Goal: Information Seeking & Learning: Find specific fact

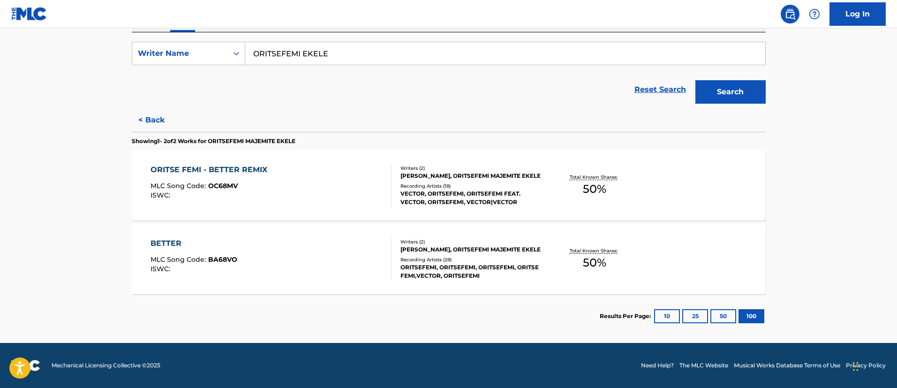
scroll to position [26, 0]
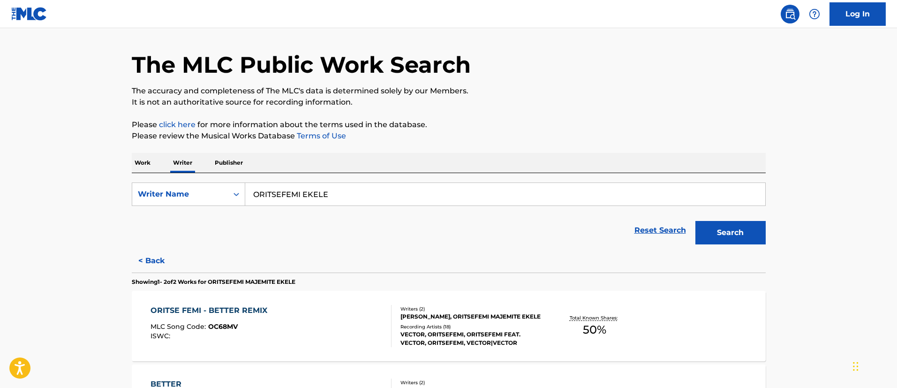
click at [356, 197] on input "ORITSEFEMI EKELE" at bounding box center [505, 194] width 520 height 23
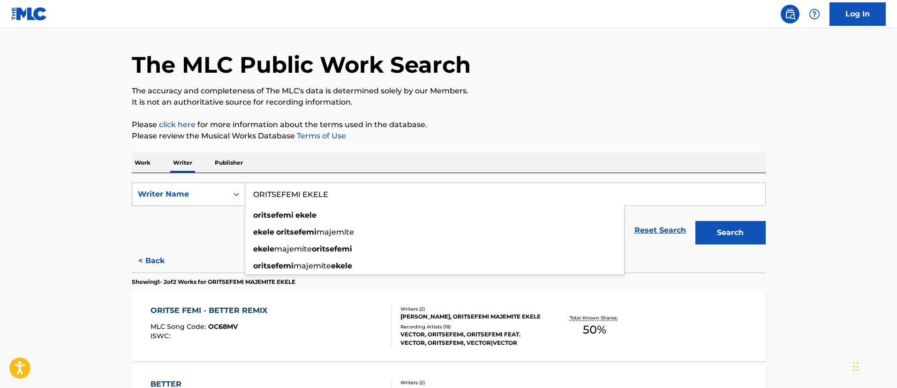
drag, startPoint x: 385, startPoint y: 195, endPoint x: 214, endPoint y: 184, distance: 171.1
click at [214, 184] on div "SearchWithCriteriaadeb17ca-d7d1-4910-a885-565473d1294f Writer Name [PERSON_NAME…" at bounding box center [449, 193] width 634 height 23
paste input "[PERSON_NAME]"
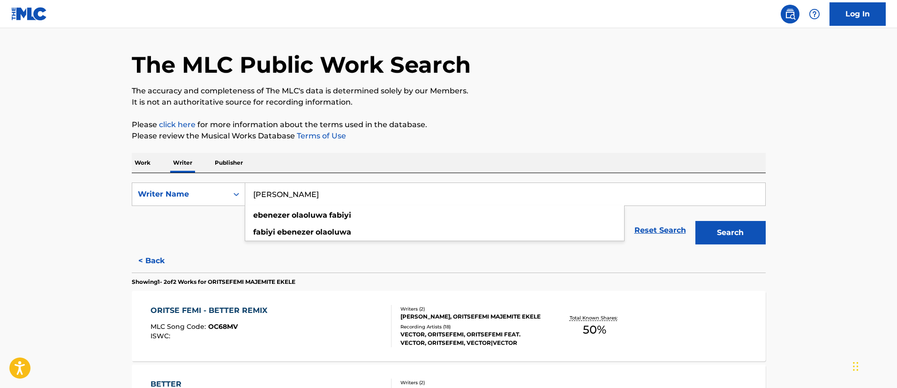
type input "[PERSON_NAME]"
click at [720, 227] on button "Search" at bounding box center [731, 232] width 70 height 23
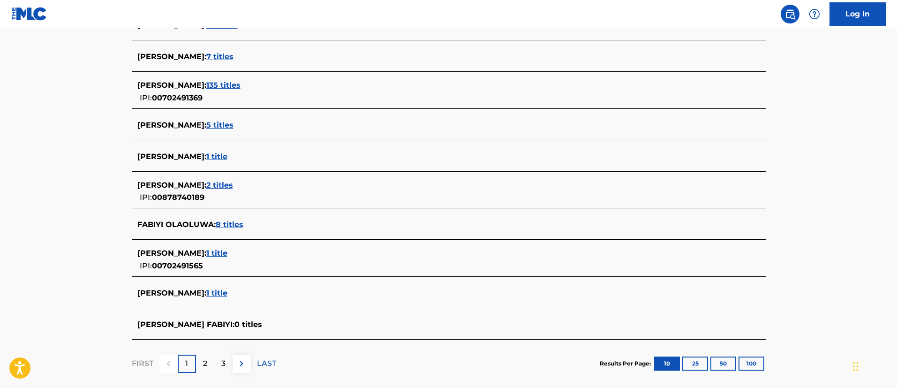
scroll to position [141, 0]
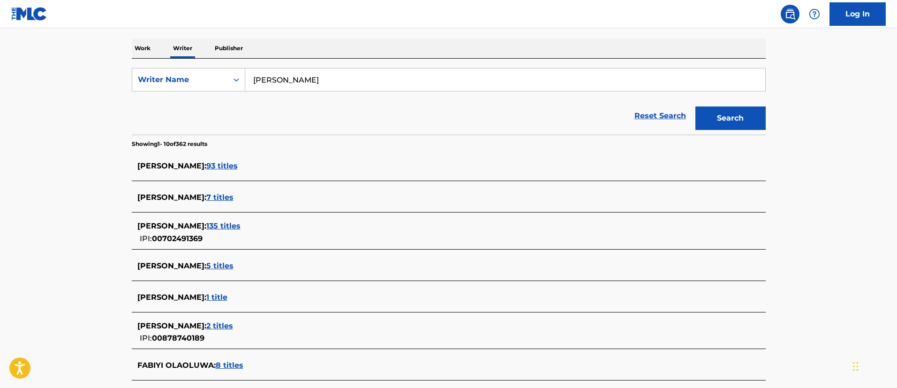
click at [231, 224] on span "135 titles" at bounding box center [223, 225] width 34 height 9
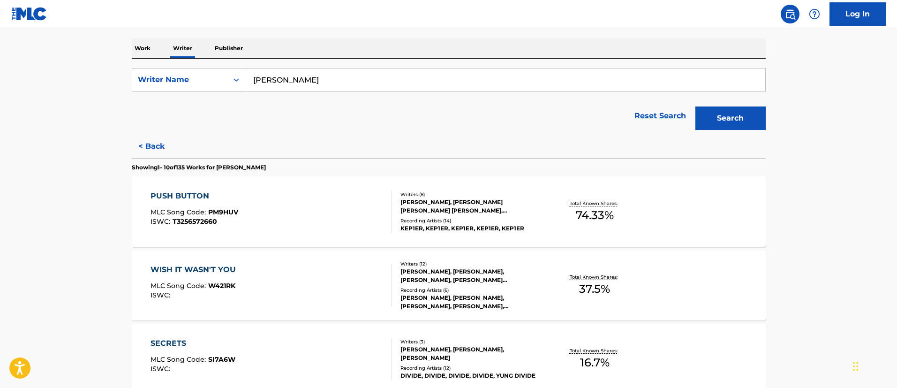
click at [507, 212] on div "ISADORA GOULART GUERRA, YOUNG HUN CHOI, ANDREW NICHOLAS LOVE, EBENEZER FABIYI, …" at bounding box center [472, 206] width 142 height 17
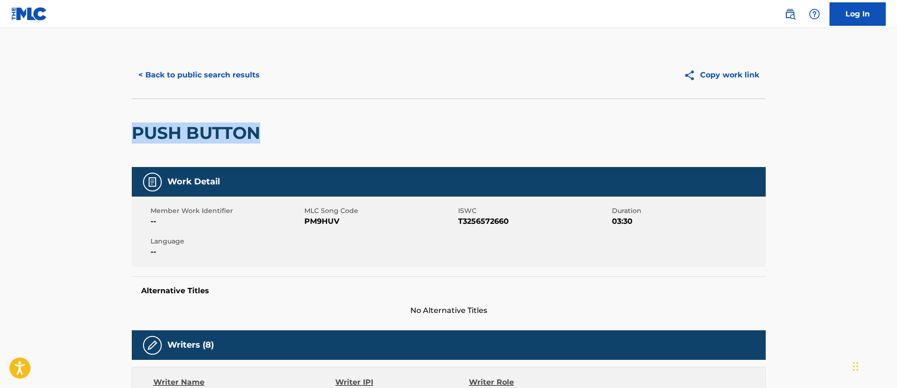
drag, startPoint x: 266, startPoint y: 131, endPoint x: 118, endPoint y: 130, distance: 148.2
copy h2 "PUSH BUTTON"
click at [209, 71] on button "< Back to public search results" at bounding box center [199, 74] width 135 height 23
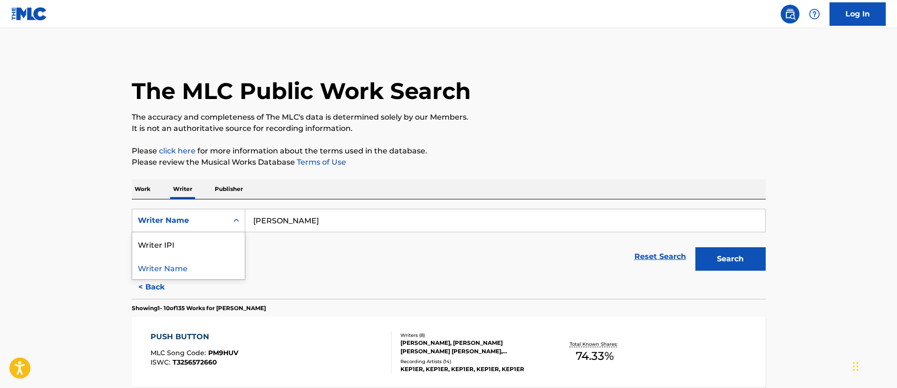
click at [185, 220] on div "Writer Name" at bounding box center [180, 220] width 84 height 11
drag, startPoint x: 397, startPoint y: 223, endPoint x: 247, endPoint y: 211, distance: 150.6
click at [250, 212] on input "[PERSON_NAME]" at bounding box center [505, 220] width 520 height 23
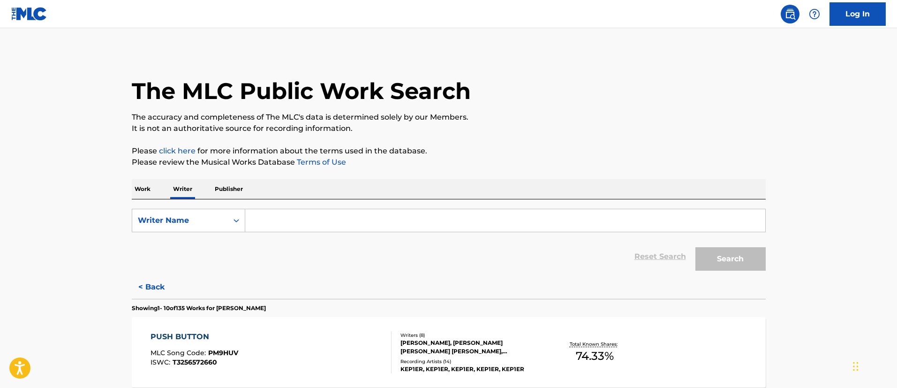
click at [147, 185] on p "Work" at bounding box center [143, 189] width 22 height 20
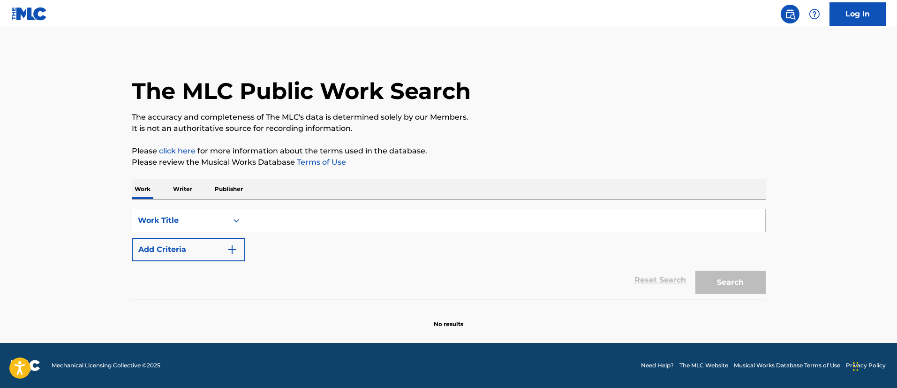
click at [203, 246] on button "Add Criteria" at bounding box center [189, 249] width 114 height 23
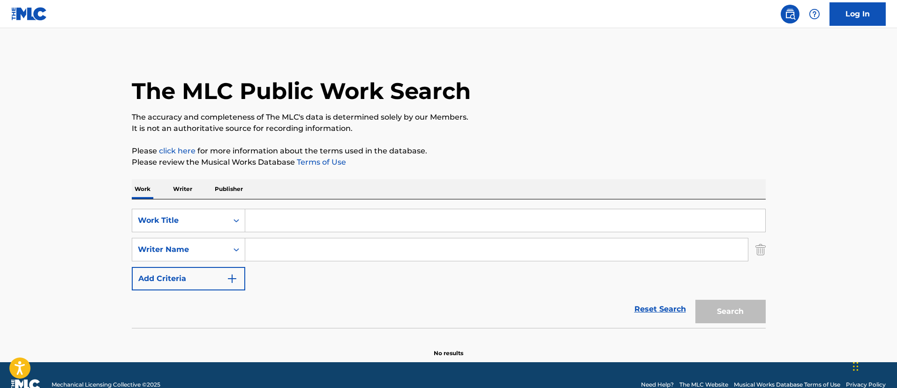
click at [282, 246] on input "Search Form" at bounding box center [496, 249] width 503 height 23
paste input "[PERSON_NAME]"
drag, startPoint x: 347, startPoint y: 246, endPoint x: 299, endPoint y: 248, distance: 47.9
click at [299, 248] on input "[PERSON_NAME]" at bounding box center [496, 249] width 503 height 23
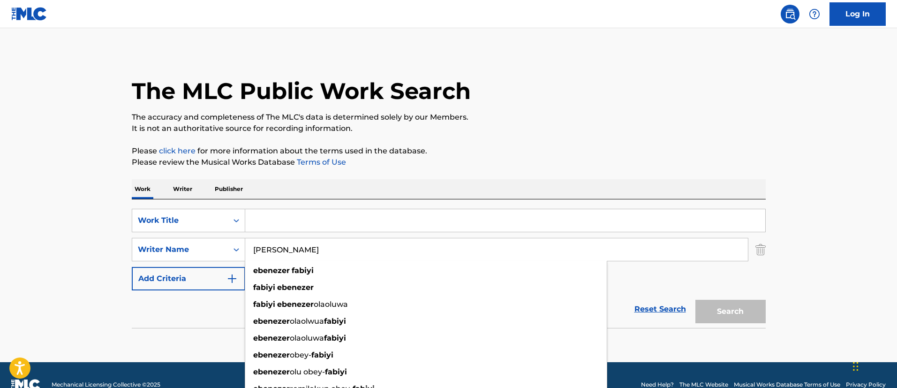
type input "[PERSON_NAME]"
click at [283, 216] on input "Search Form" at bounding box center [505, 220] width 520 height 23
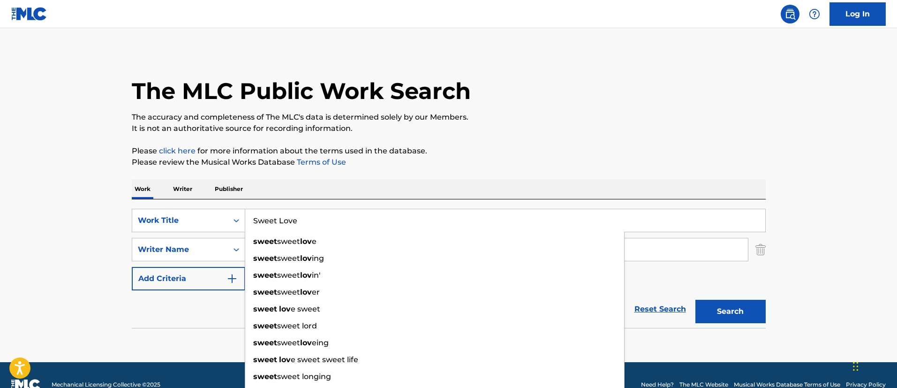
type input "Sweet Love"
click at [696, 300] on button "Search" at bounding box center [731, 311] width 70 height 23
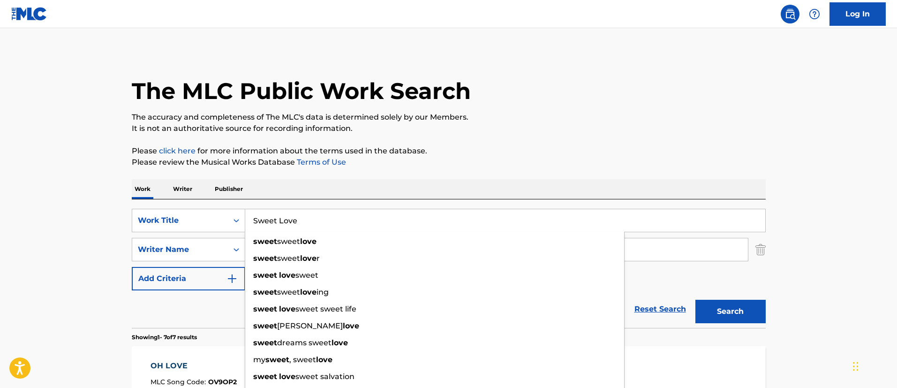
click at [674, 284] on div "SearchWithCriteriae08af367-07c3-42a1-9ebd-9e0a254c6f78 Work Title Sweet Love sw…" at bounding box center [449, 250] width 634 height 82
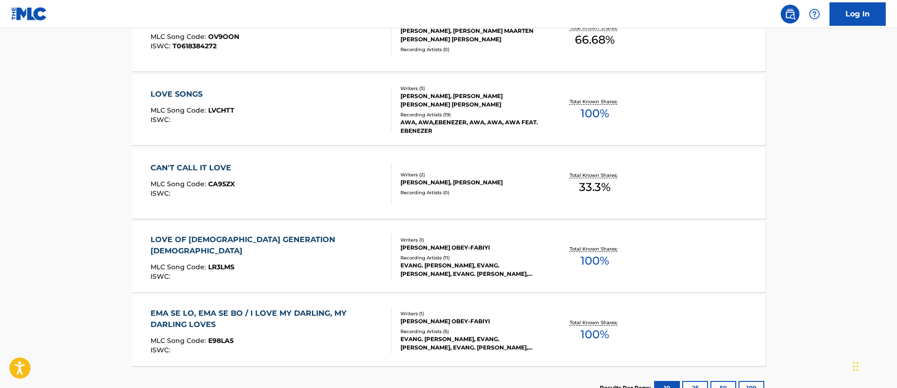
scroll to position [141, 0]
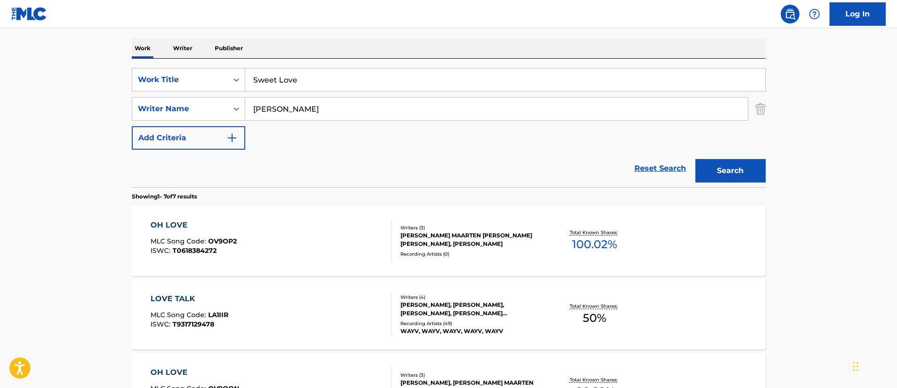
drag, startPoint x: 298, startPoint y: 106, endPoint x: 424, endPoint y: 117, distance: 126.6
click at [424, 117] on input "[PERSON_NAME]" at bounding box center [496, 109] width 503 height 23
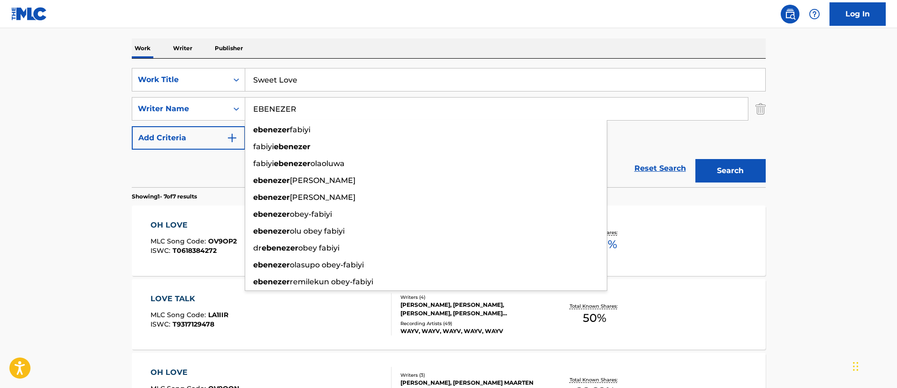
click at [696, 159] on button "Search" at bounding box center [731, 170] width 70 height 23
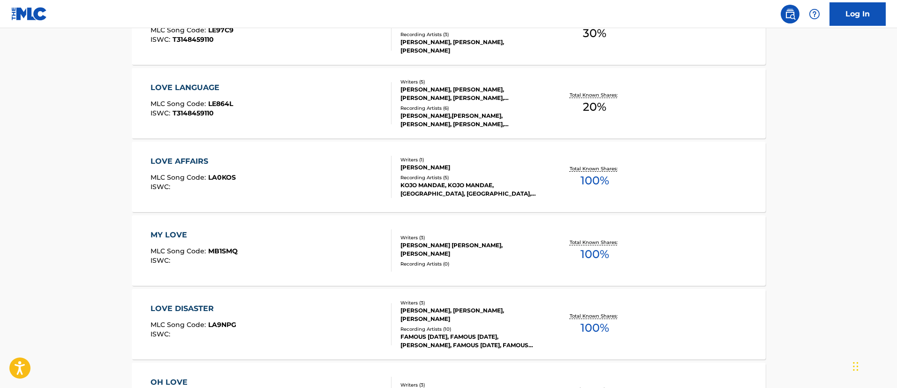
scroll to position [70, 0]
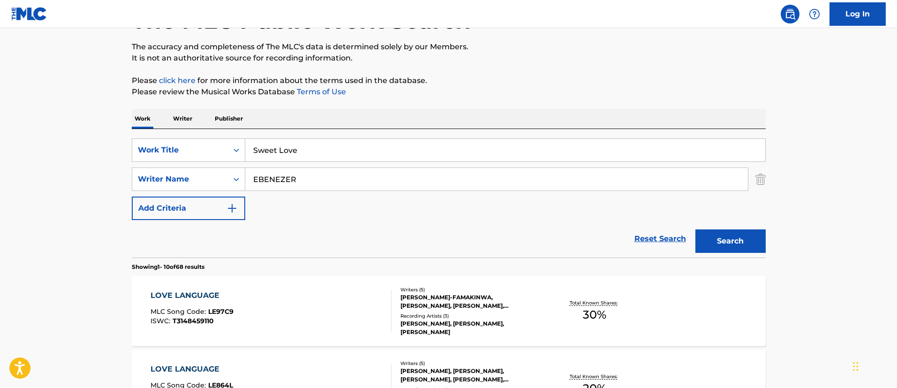
click at [341, 174] on input "EBENEZER" at bounding box center [496, 179] width 503 height 23
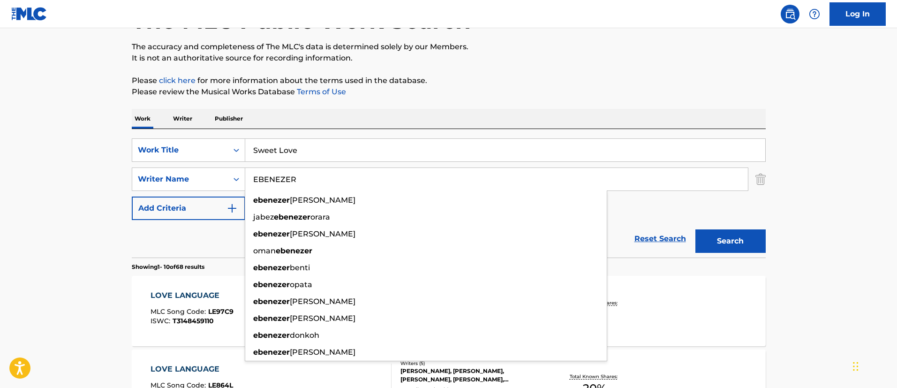
type input "EBENEZER"
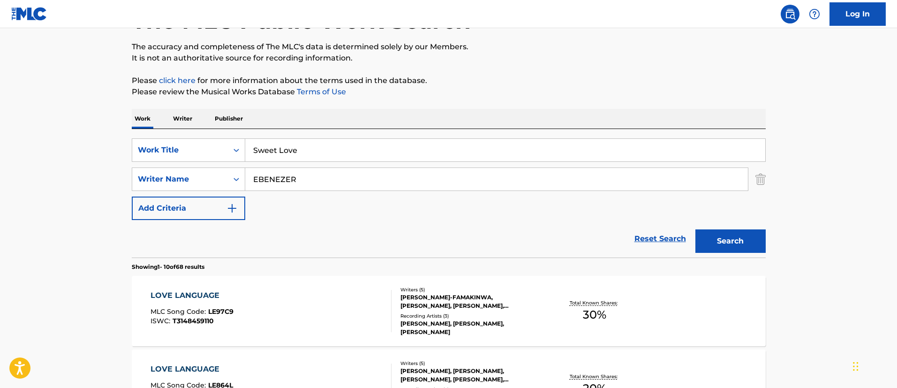
click at [325, 142] on input "Sweet Love" at bounding box center [505, 150] width 520 height 23
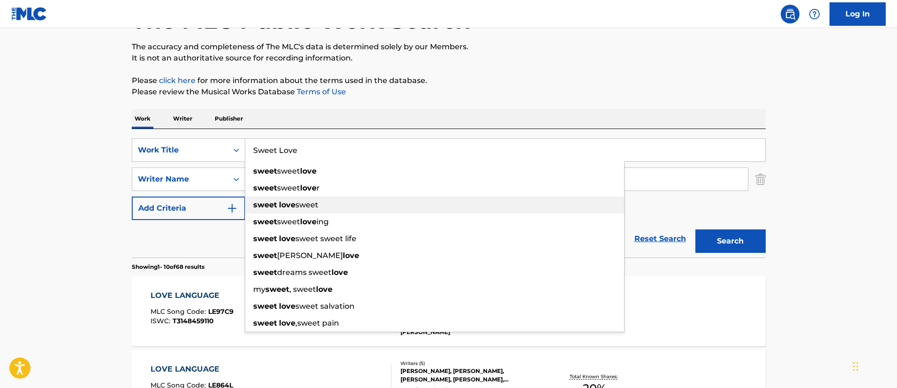
scroll to position [141, 0]
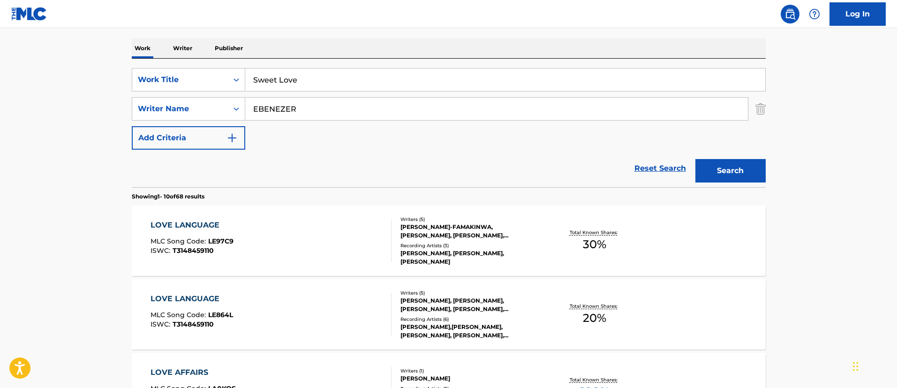
drag, startPoint x: 315, startPoint y: 80, endPoint x: 244, endPoint y: 78, distance: 71.3
click at [244, 78] on div "SearchWithCriteriae08af367-07c3-42a1-9ebd-9e0a254c6f78 Work Title Sweet Love" at bounding box center [449, 79] width 634 height 23
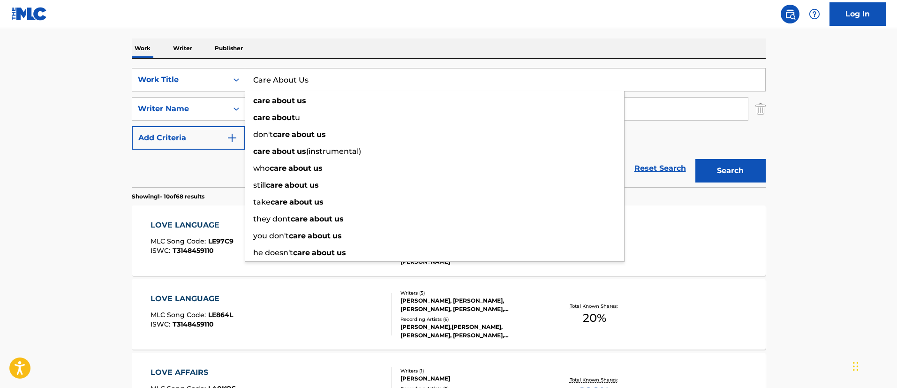
click at [696, 159] on button "Search" at bounding box center [731, 170] width 70 height 23
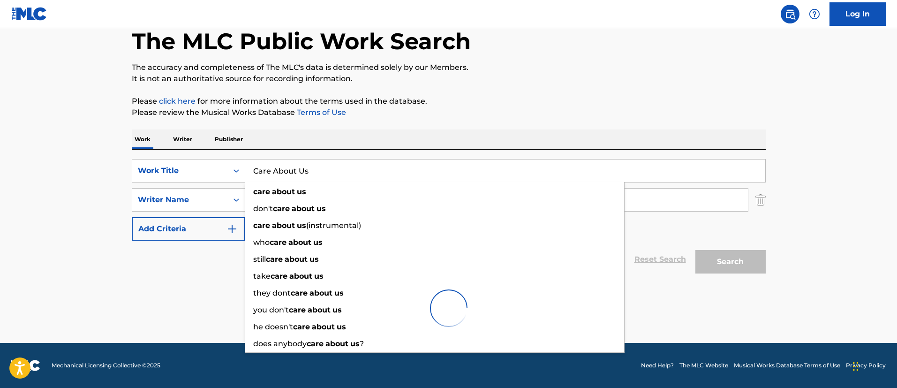
scroll to position [50, 0]
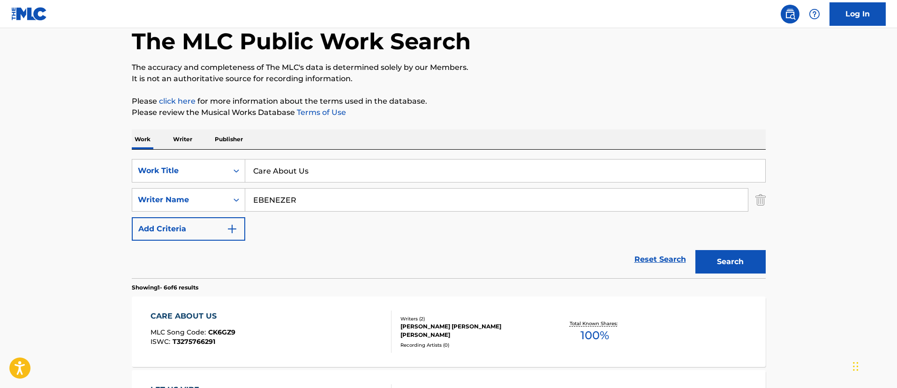
click at [65, 297] on main "The MLC Public Work Search The accuracy and completeness of The MLC's data is d…" at bounding box center [448, 380] width 897 height 805
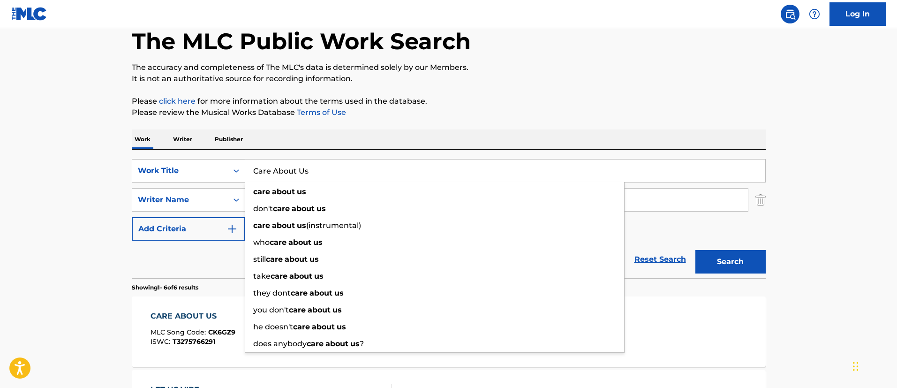
drag, startPoint x: 331, startPoint y: 175, endPoint x: 228, endPoint y: 170, distance: 102.4
click at [228, 170] on div "SearchWithCriteriae08af367-07c3-42a1-9ebd-9e0a254c6f78 Work Title Care About Us…" at bounding box center [449, 170] width 634 height 23
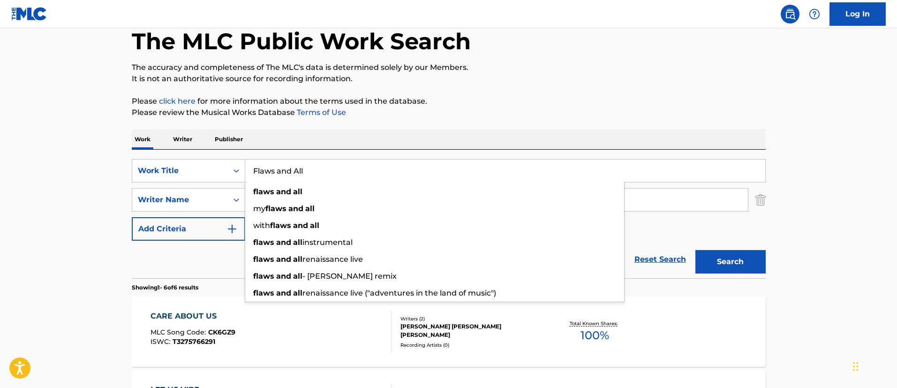
type input "Flaws and All"
click at [696, 250] on button "Search" at bounding box center [731, 261] width 70 height 23
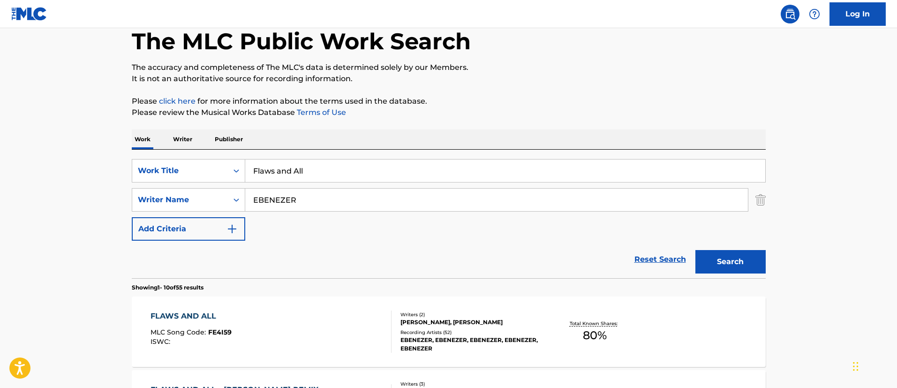
click at [492, 323] on div "JOHN MCLAUGHLIN, EBENEZER FABIYI" at bounding box center [472, 322] width 142 height 8
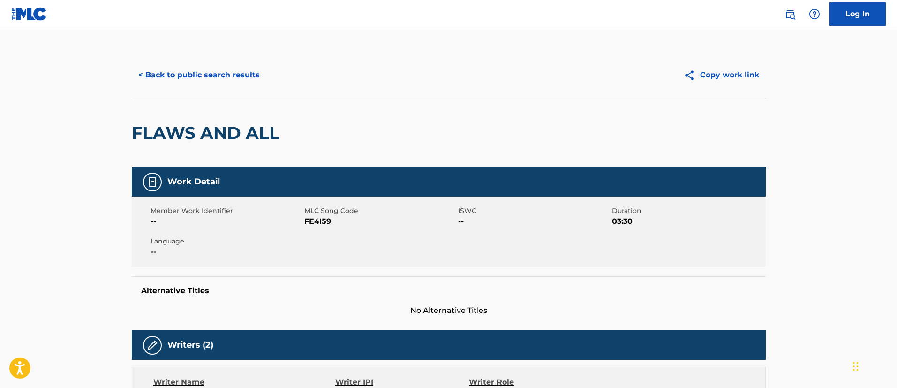
scroll to position [70, 0]
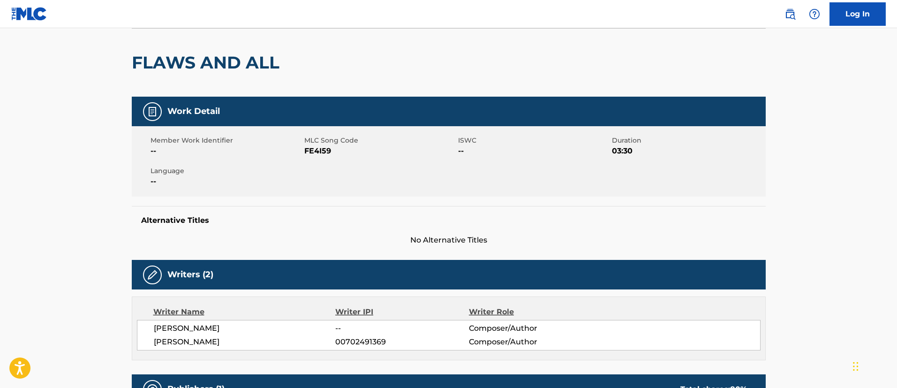
drag, startPoint x: 232, startPoint y: 343, endPoint x: 154, endPoint y: 344, distance: 77.9
click at [154, 344] on span "[PERSON_NAME]" at bounding box center [245, 341] width 182 height 11
copy span "[PERSON_NAME]"
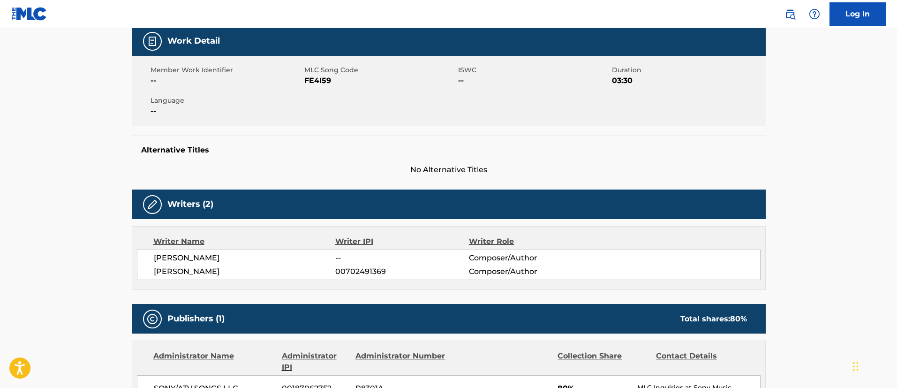
scroll to position [0, 0]
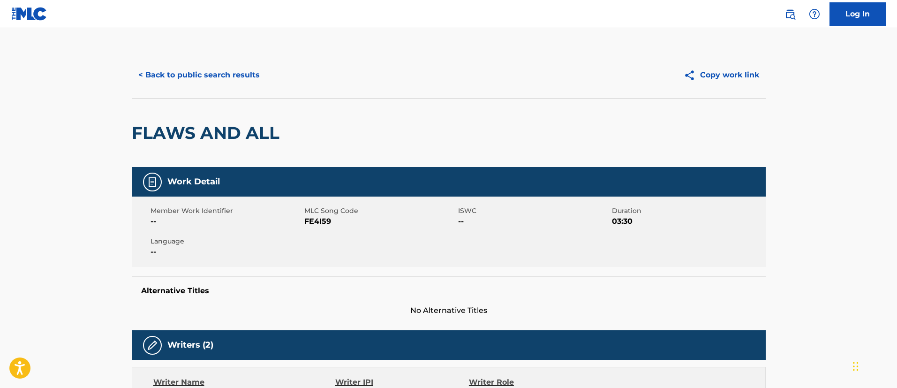
click at [203, 72] on button "< Back to public search results" at bounding box center [199, 74] width 135 height 23
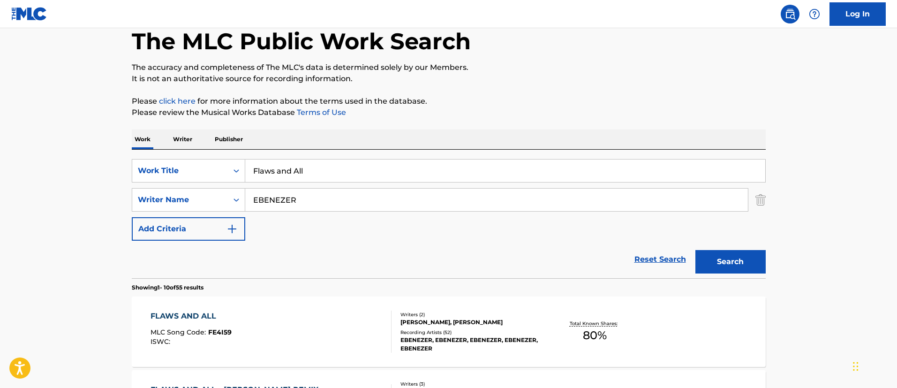
click at [181, 139] on p "Writer" at bounding box center [182, 139] width 25 height 20
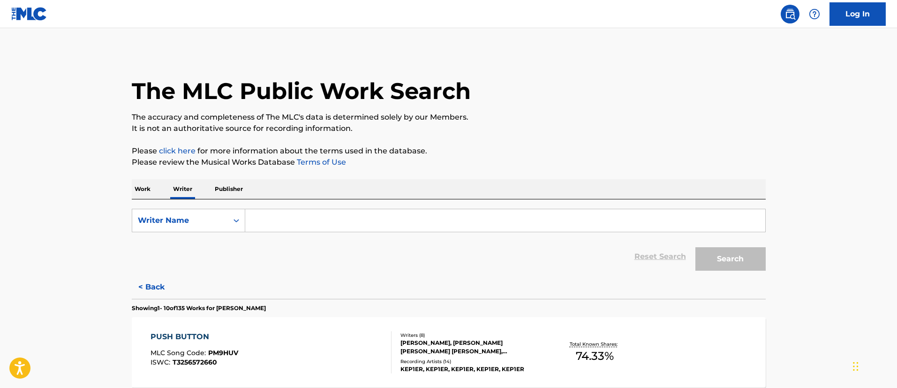
click at [306, 222] on input "Search Form" at bounding box center [505, 220] width 520 height 23
paste input "[PERSON_NAME]"
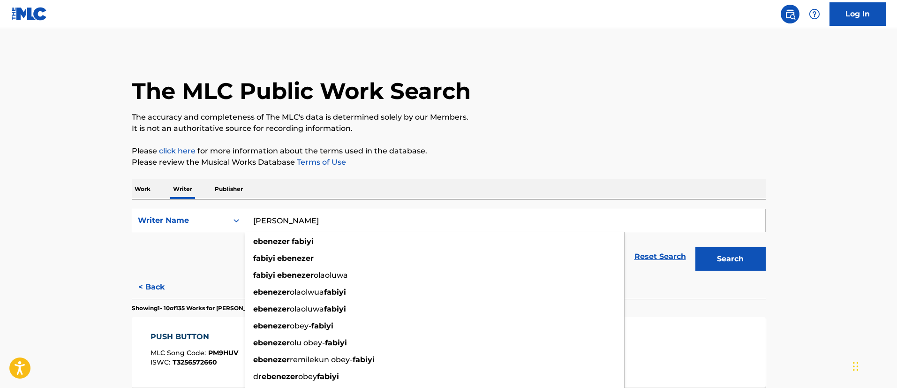
type input "[PERSON_NAME]"
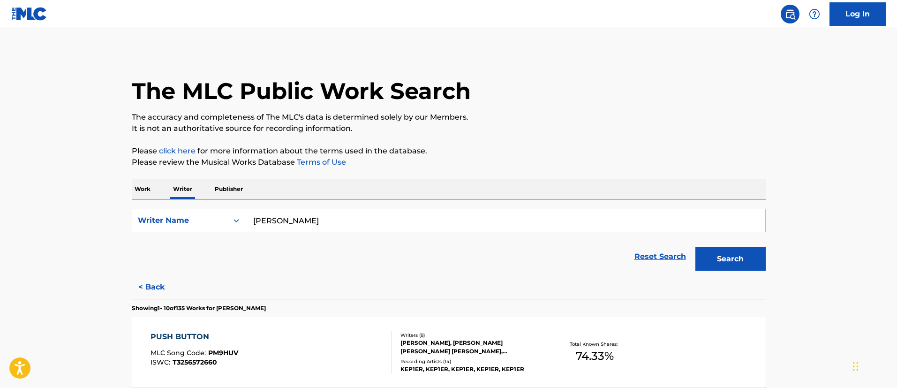
click at [714, 259] on button "Search" at bounding box center [731, 258] width 70 height 23
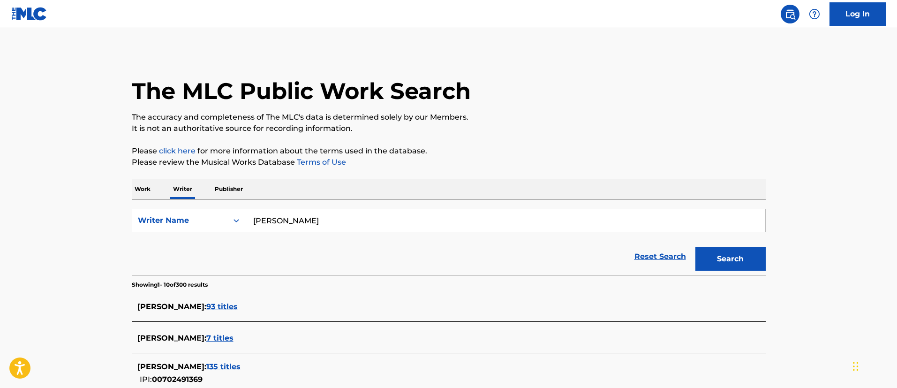
scroll to position [70, 0]
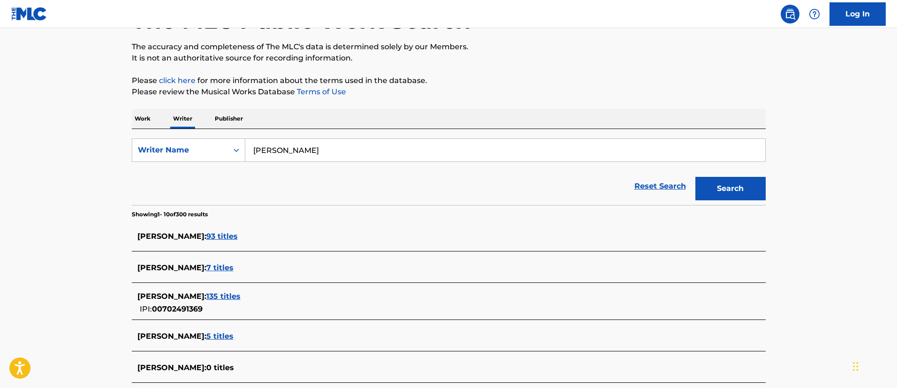
click at [231, 232] on span "93 titles" at bounding box center [221, 236] width 31 height 9
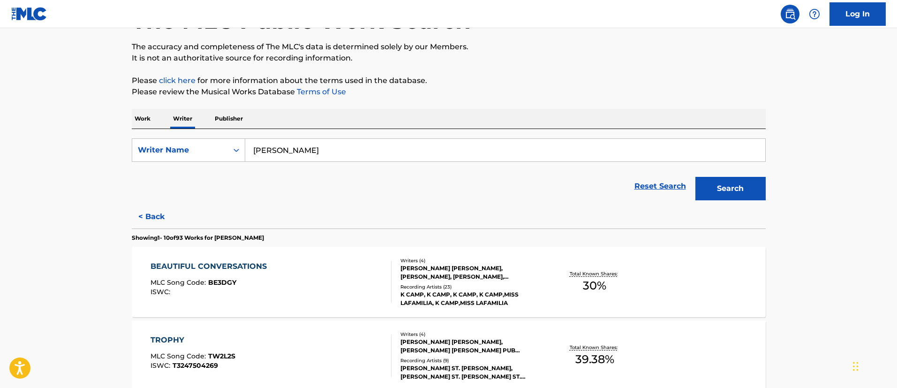
scroll to position [141, 0]
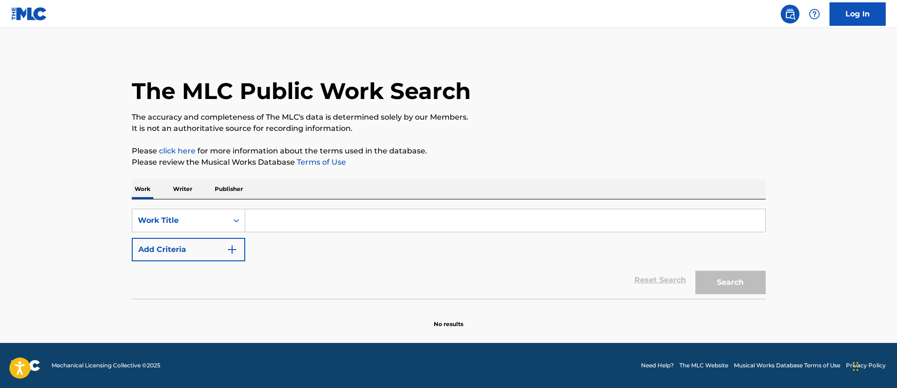
click at [188, 191] on p "Writer" at bounding box center [182, 189] width 25 height 20
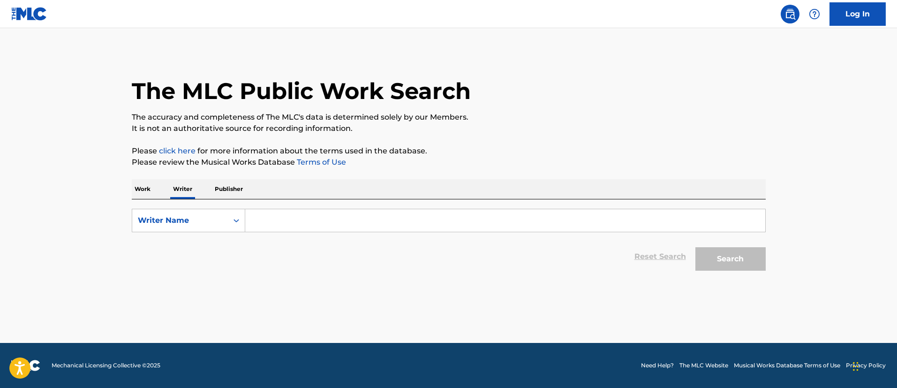
drag, startPoint x: 270, startPoint y: 209, endPoint x: 273, endPoint y: 214, distance: 5.5
click at [272, 212] on input "Search Form" at bounding box center [505, 220] width 520 height 23
paste input "[PERSON_NAME]"
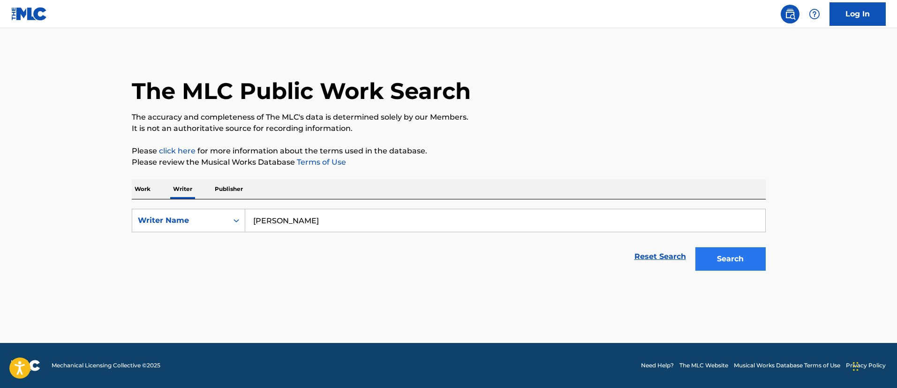
type input "[PERSON_NAME]"
click at [739, 255] on button "Search" at bounding box center [731, 258] width 70 height 23
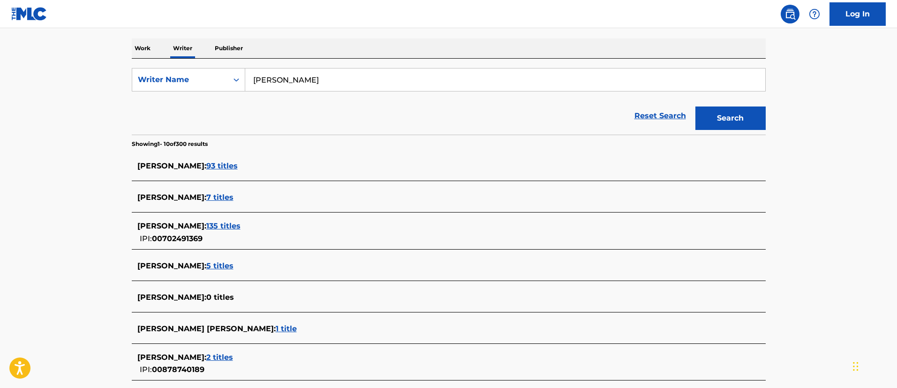
scroll to position [211, 0]
